Goal: Task Accomplishment & Management: Complete application form

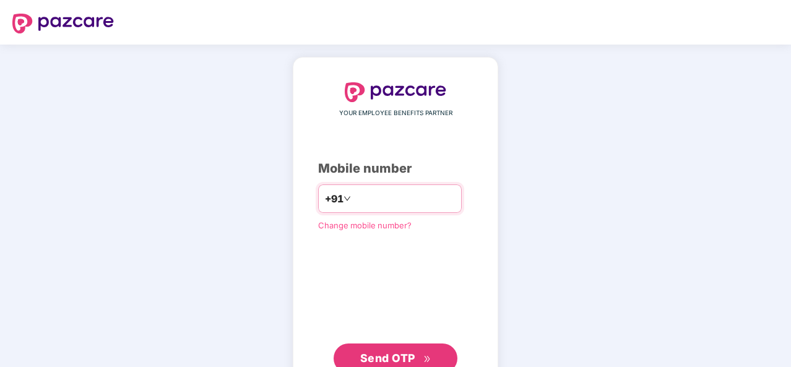
click at [382, 199] on input "number" at bounding box center [404, 199] width 102 height 20
type input "**********"
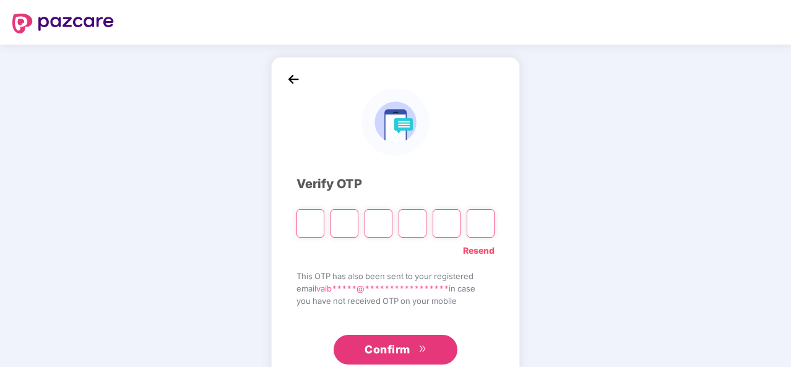
type input "*"
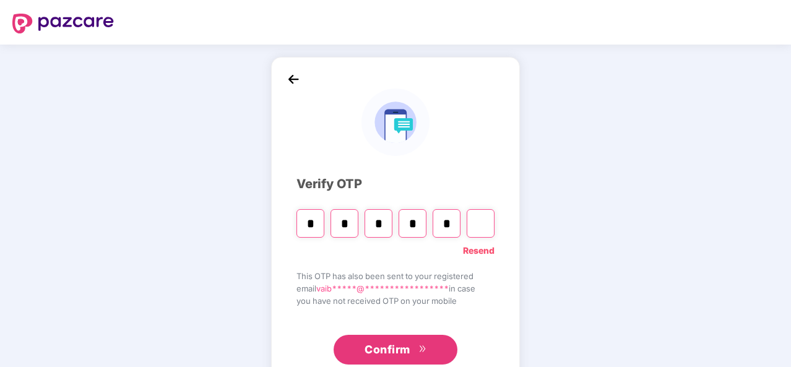
type input "*"
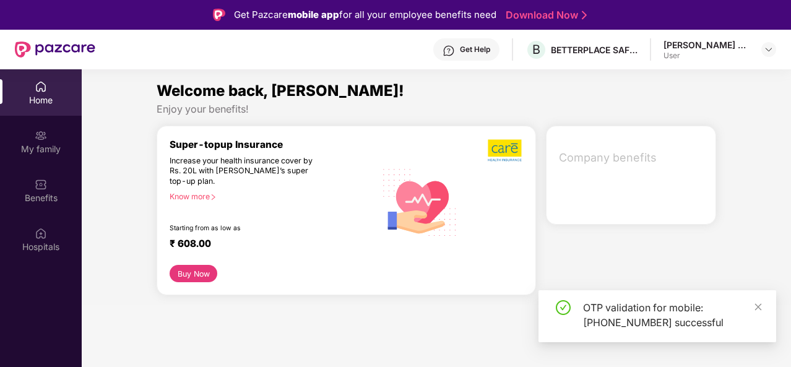
click at [89, 218] on div "Welcome back, Vaibhav! Enjoy your benefits! Super-topup Insurance Increase your…" at bounding box center [436, 192] width 719 height 226
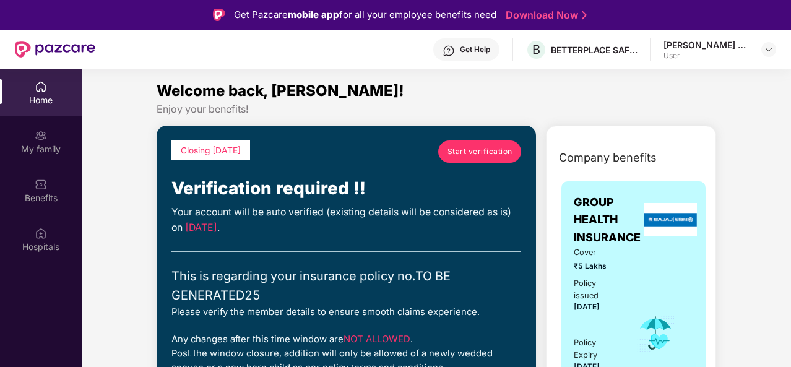
click at [510, 149] on span "Start verification" at bounding box center [480, 151] width 65 height 12
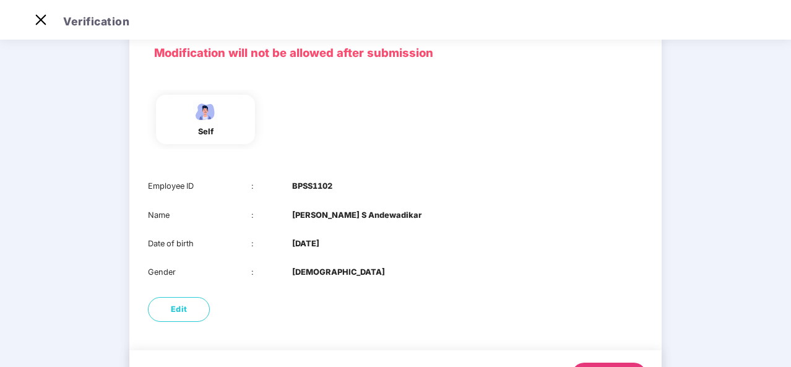
scroll to position [121, 0]
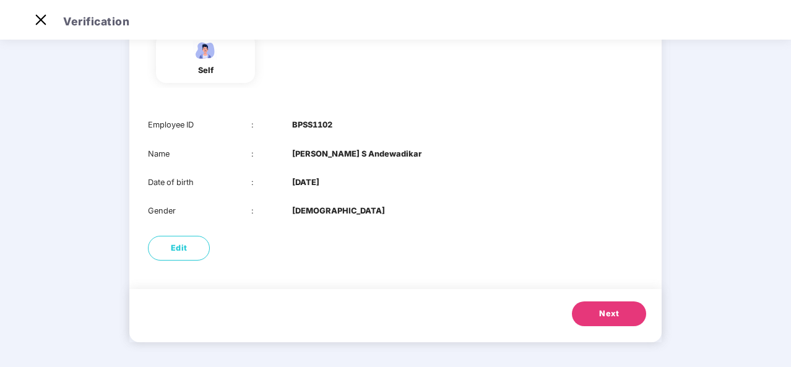
click at [609, 318] on span "Next" at bounding box center [609, 314] width 20 height 12
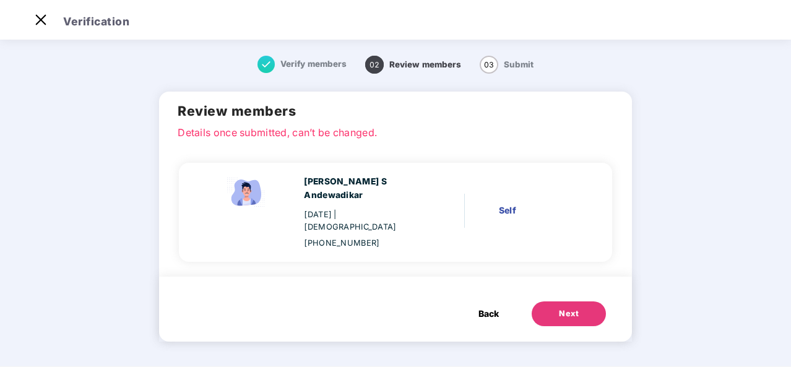
click at [583, 301] on button "Next" at bounding box center [569, 313] width 74 height 25
click at [488, 307] on span "Back" at bounding box center [488, 314] width 20 height 14
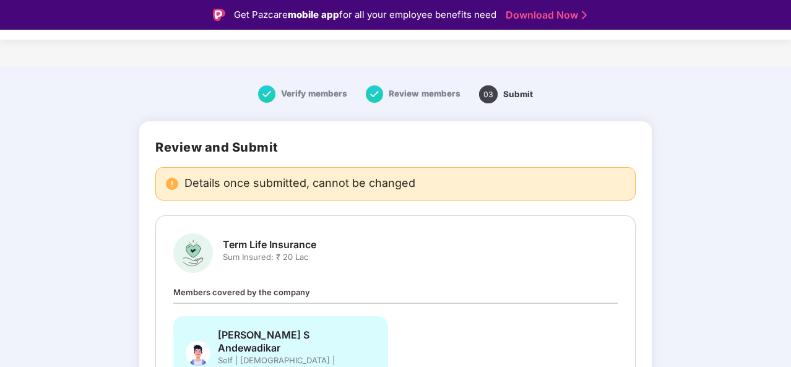
scroll to position [30, 0]
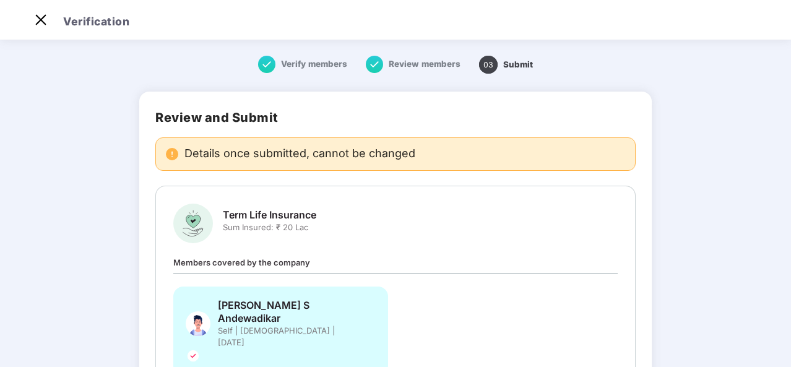
click at [441, 217] on div "Term Life Insurance Sum Insured: ₹ 20 Lac" at bounding box center [395, 224] width 444 height 40
click at [39, 21] on img at bounding box center [41, 20] width 20 height 20
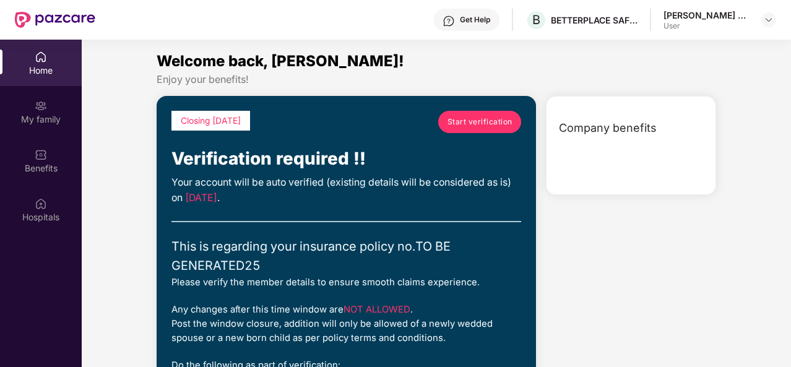
scroll to position [69, 0]
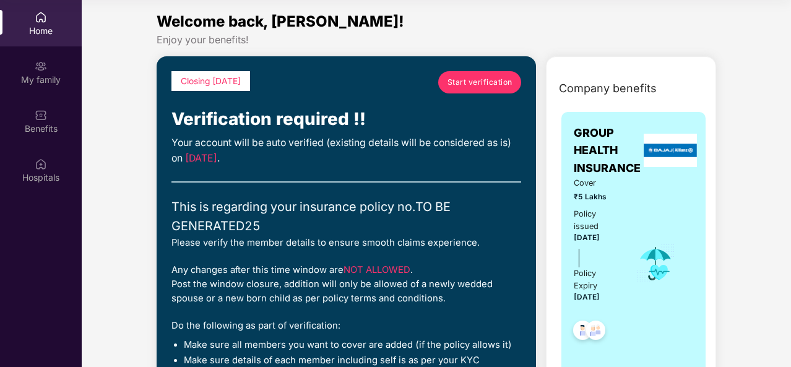
click at [454, 86] on span "Start verification" at bounding box center [480, 82] width 65 height 12
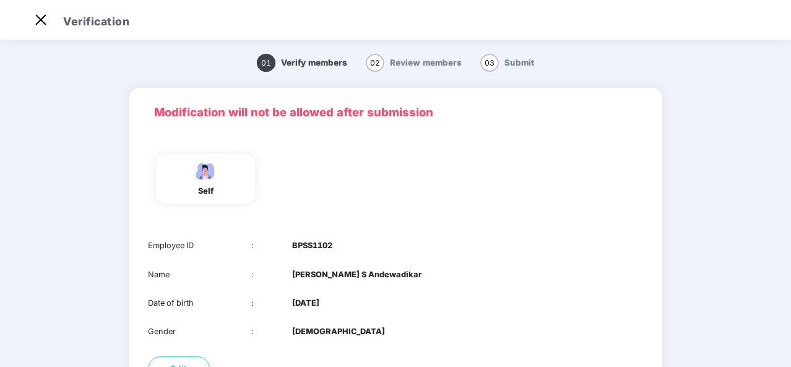
scroll to position [30, 0]
click at [402, 258] on div "Employee ID : BPSS1102 Name : Vaibhav S Andewadikar Date of birth : 14 Oct 1990…" at bounding box center [395, 288] width 532 height 123
click at [789, 284] on main "01 Verify members 02 Review members 03 Submit Modification will not be allowed …" at bounding box center [395, 262] width 791 height 451
click at [789, 283] on main "01 Verify members 02 Review members 03 Submit Modification will not be allowed …" at bounding box center [395, 262] width 791 height 451
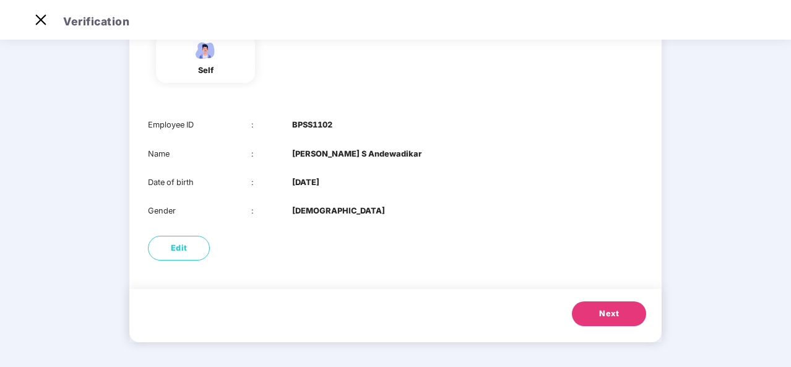
scroll to position [121, 0]
click at [630, 318] on button "Next" at bounding box center [609, 313] width 74 height 25
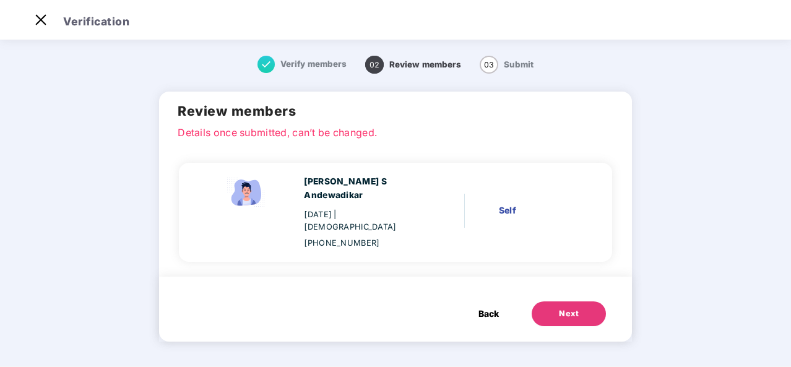
scroll to position [0, 0]
click at [579, 301] on button "Next" at bounding box center [569, 313] width 74 height 25
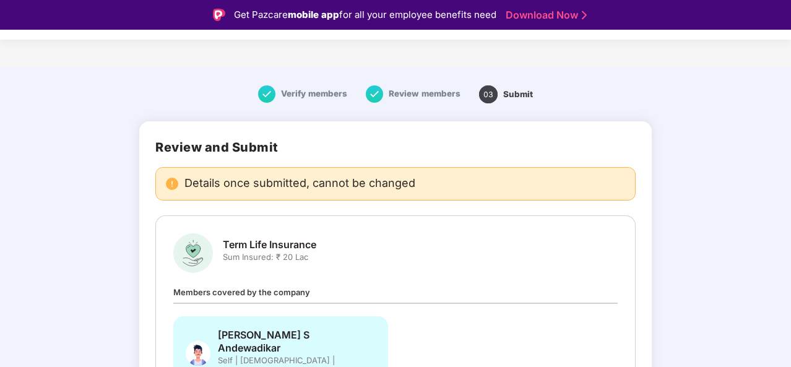
scroll to position [30, 0]
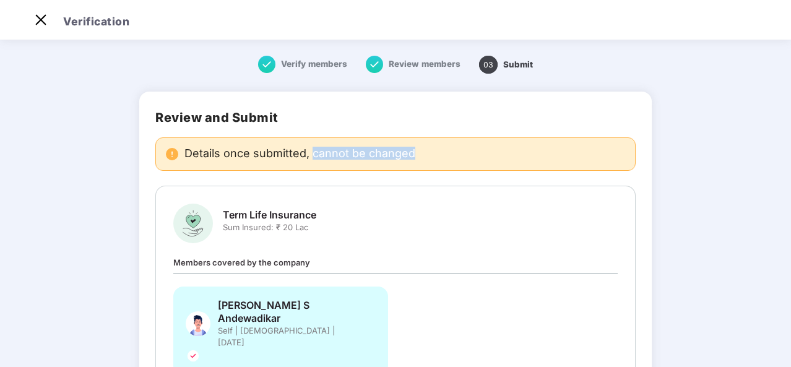
drag, startPoint x: 314, startPoint y: 148, endPoint x: 426, endPoint y: 160, distance: 112.1
click at [426, 160] on div "Details once submitted, cannot be changed" at bounding box center [395, 153] width 480 height 33
click at [49, 28] on img at bounding box center [41, 20] width 20 height 20
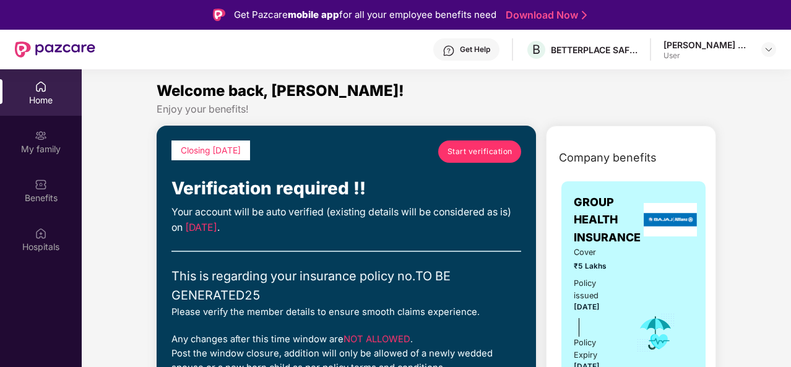
scroll to position [69, 0]
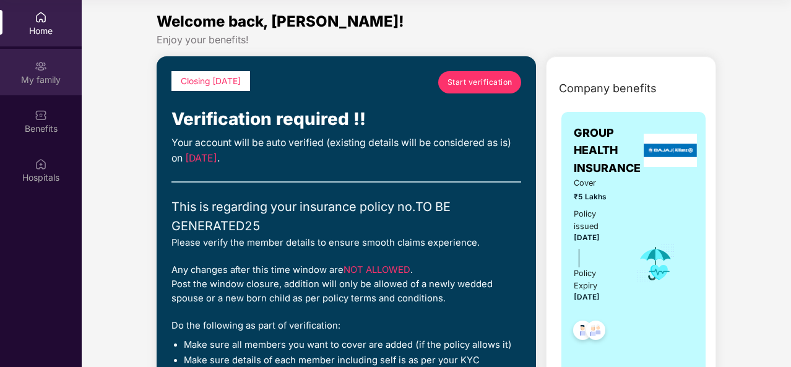
click at [35, 81] on div "My family" at bounding box center [41, 80] width 82 height 12
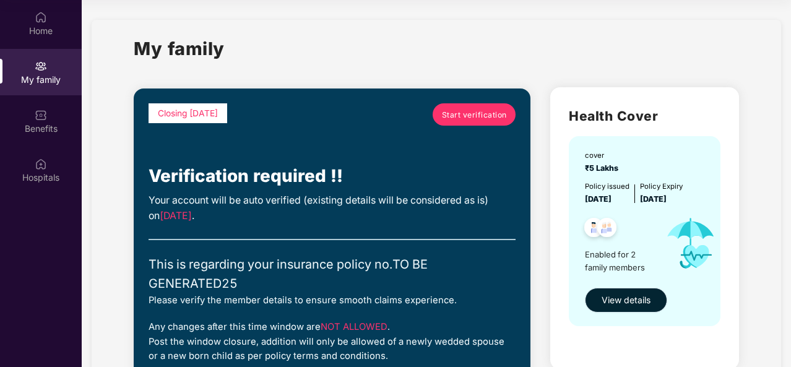
click at [628, 303] on span "View details" at bounding box center [626, 300] width 49 height 14
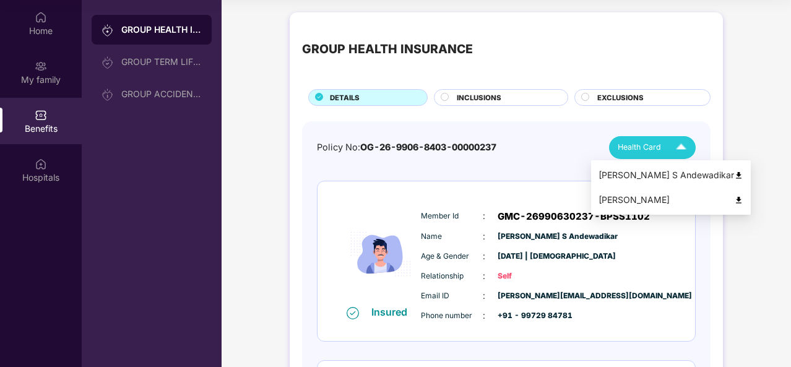
click at [678, 142] on img at bounding box center [681, 148] width 22 height 22
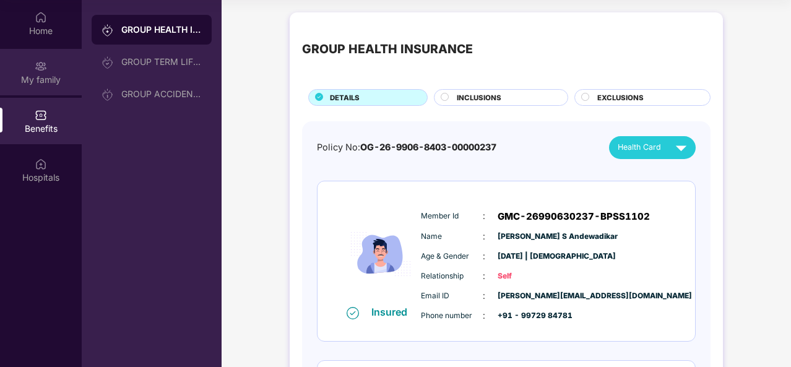
click at [6, 61] on div "My family" at bounding box center [41, 72] width 82 height 46
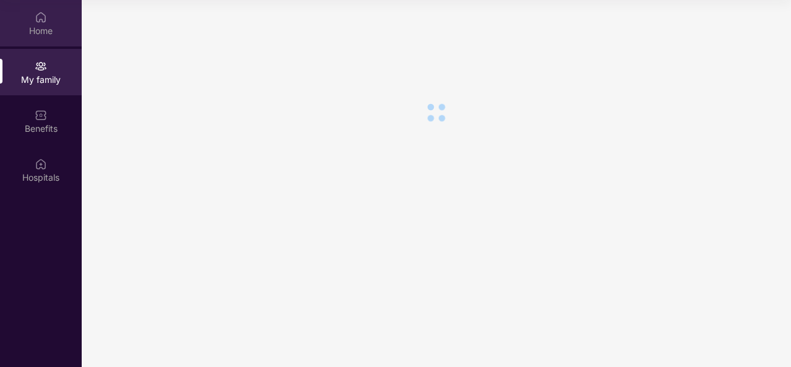
click at [32, 22] on div "Home" at bounding box center [41, 23] width 82 height 46
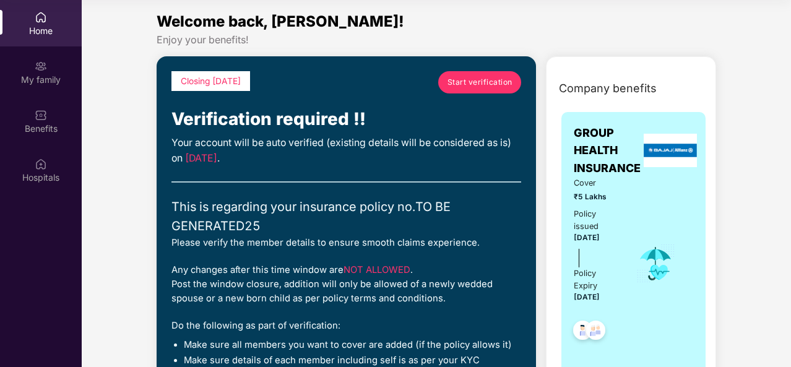
click at [485, 88] on link "Start verification" at bounding box center [479, 82] width 83 height 22
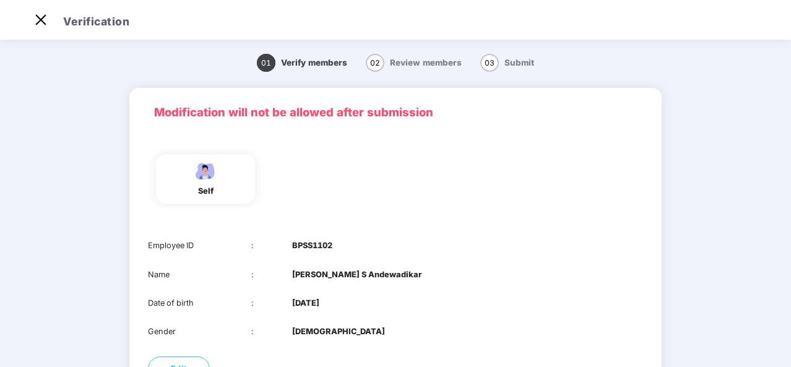
scroll to position [121, 0]
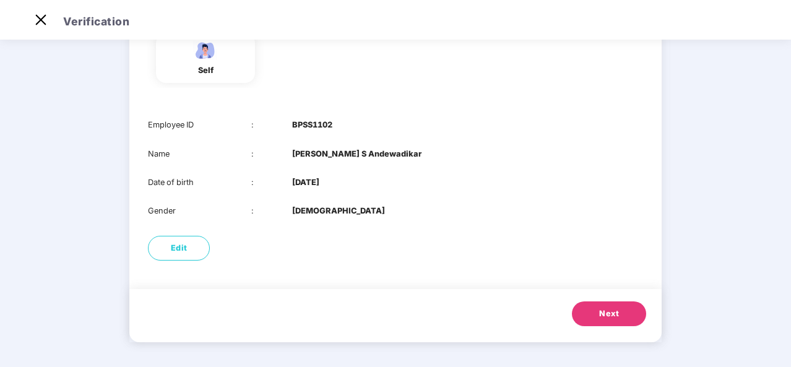
click at [612, 308] on span "Next" at bounding box center [609, 314] width 20 height 12
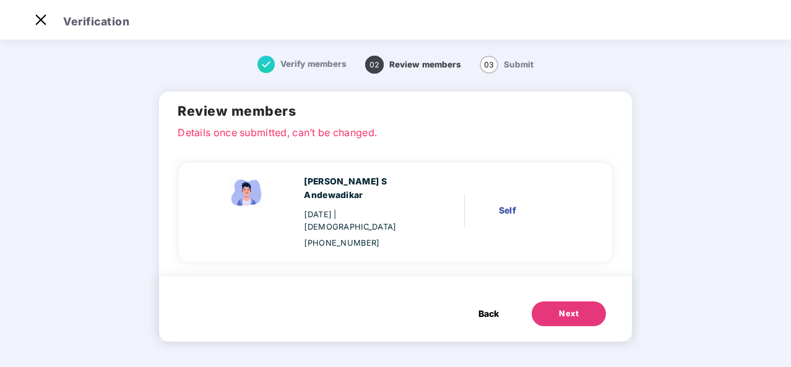
scroll to position [0, 0]
click at [566, 301] on button "Next" at bounding box center [569, 313] width 74 height 25
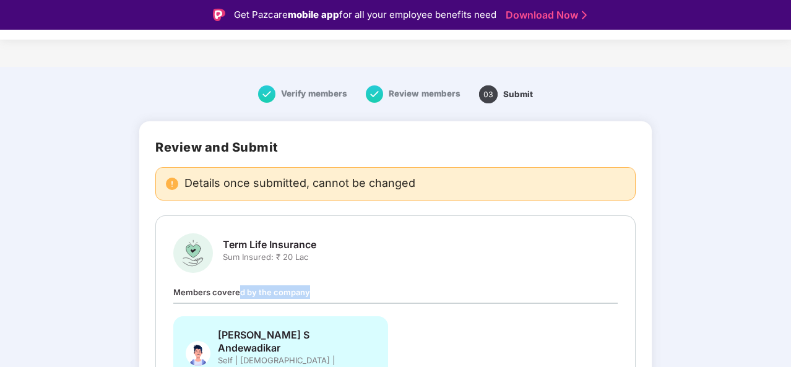
drag, startPoint x: 238, startPoint y: 292, endPoint x: 360, endPoint y: 293, distance: 121.9
click at [360, 293] on div "Members covered by the company Vaibhav S Andewadikar Self | Male | 14 Oct 1990" at bounding box center [395, 351] width 444 height 132
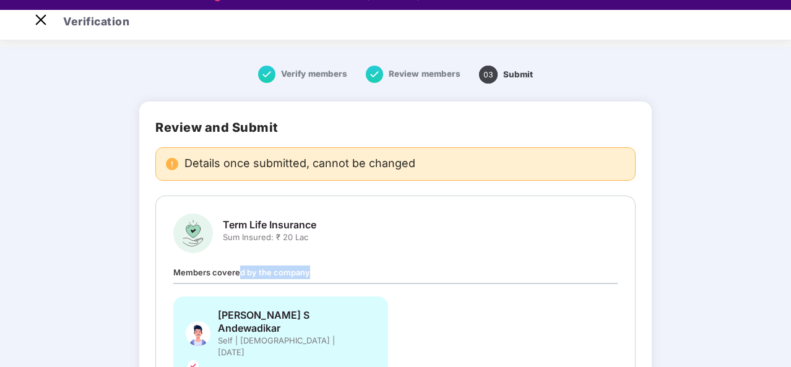
scroll to position [27, 0]
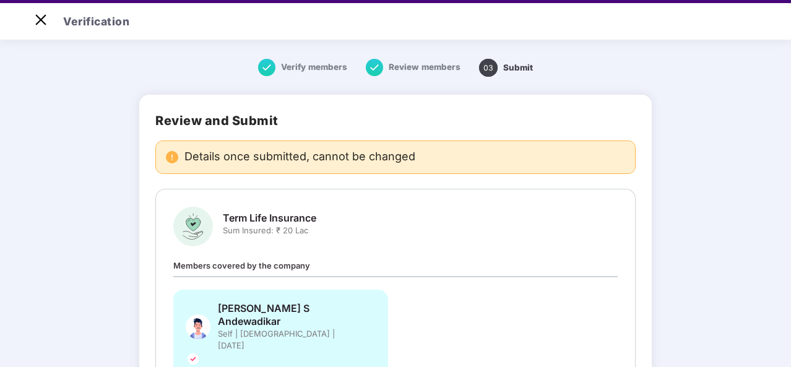
click at [215, 248] on div "Term Life Insurance Sum Insured: ₹ 20 Lac Members covered by the company Vaibha…" at bounding box center [395, 299] width 444 height 184
click at [172, 263] on div "Term Life Insurance Sum Insured: ₹ 20 Lac Members covered by the company Vaibha…" at bounding box center [395, 299] width 480 height 220
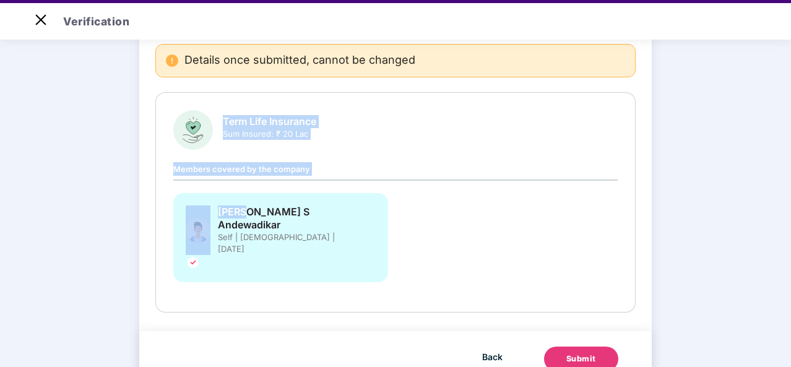
drag, startPoint x: 224, startPoint y: 124, endPoint x: 241, endPoint y: 204, distance: 81.1
click at [241, 204] on div "Term Life Insurance Sum Insured: ₹ 20 Lac Members covered by the company Vaibha…" at bounding box center [395, 202] width 444 height 184
click at [545, 347] on button "Submit" at bounding box center [581, 359] width 74 height 25
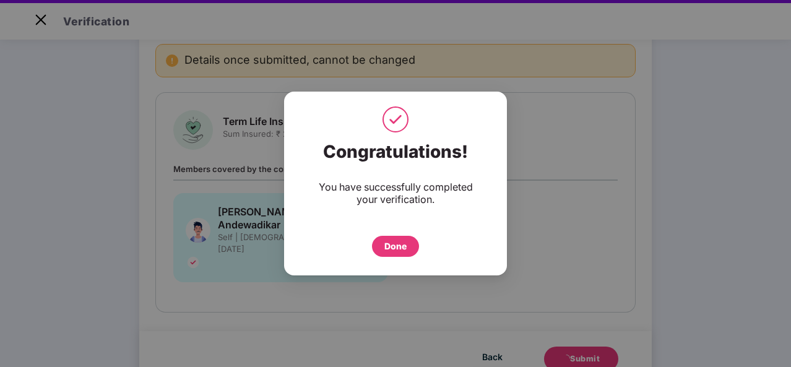
click at [370, 254] on div "Done" at bounding box center [395, 243] width 173 height 27
click at [394, 246] on div "Done" at bounding box center [395, 247] width 22 height 14
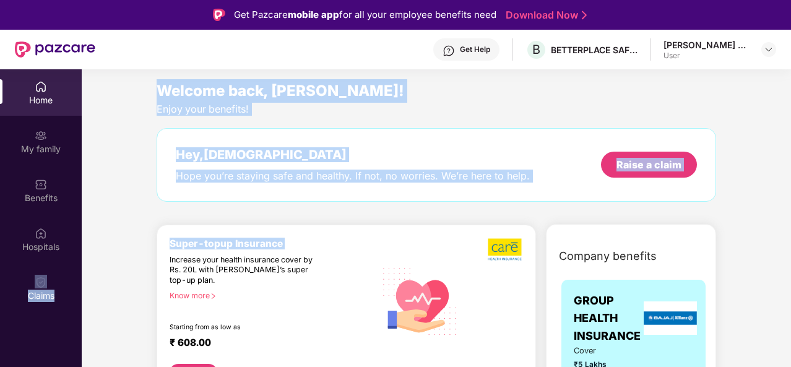
drag, startPoint x: 74, startPoint y: 253, endPoint x: 118, endPoint y: 254, distance: 44.0
click at [118, 254] on div "Home My family Benefits Hospitals Claims Welcome back, [PERSON_NAME]! Enjoy you…" at bounding box center [395, 252] width 791 height 367
